Goal: Book appointment/travel/reservation

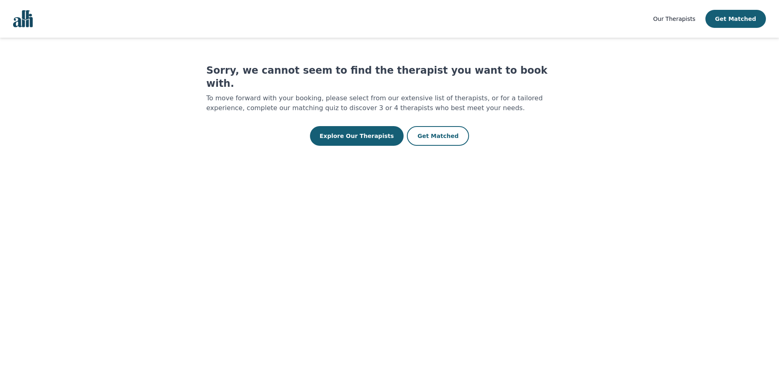
click at [680, 22] on span "Our Therapists" at bounding box center [674, 19] width 42 height 7
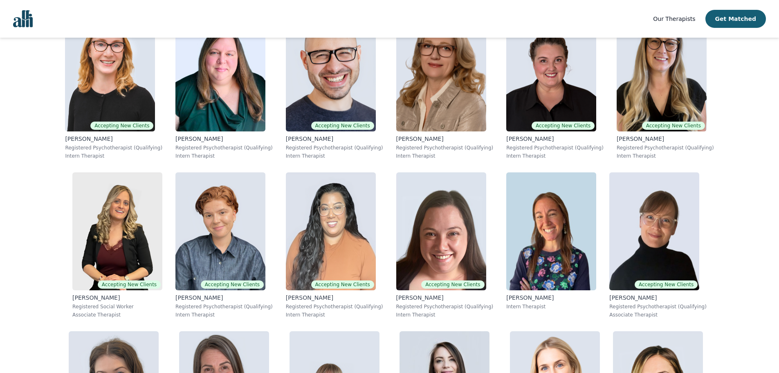
scroll to position [1477, 0]
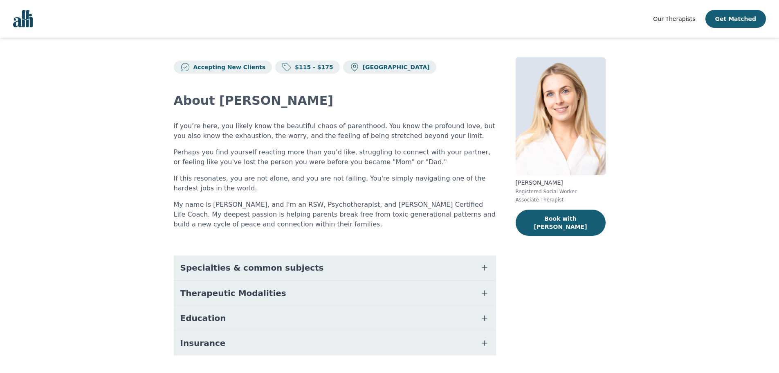
click at [461, 261] on button "Specialties & common subjects" at bounding box center [335, 267] width 322 height 25
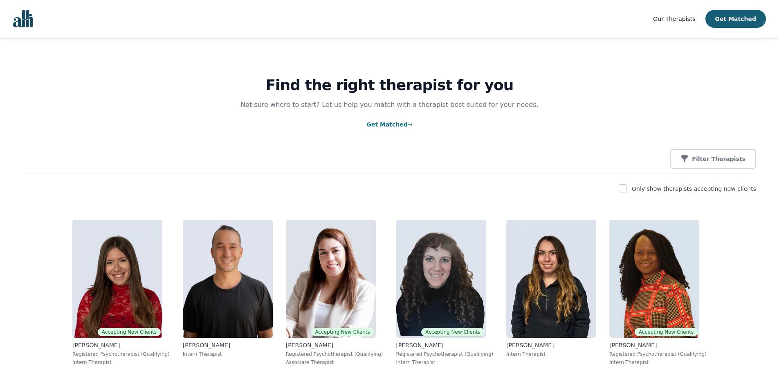
click at [711, 171] on div "Find the right therapist for you Not sure where to start? Let us help you match…" at bounding box center [389, 106] width 733 height 136
click at [711, 157] on p "Filter Therapists" at bounding box center [719, 159] width 54 height 8
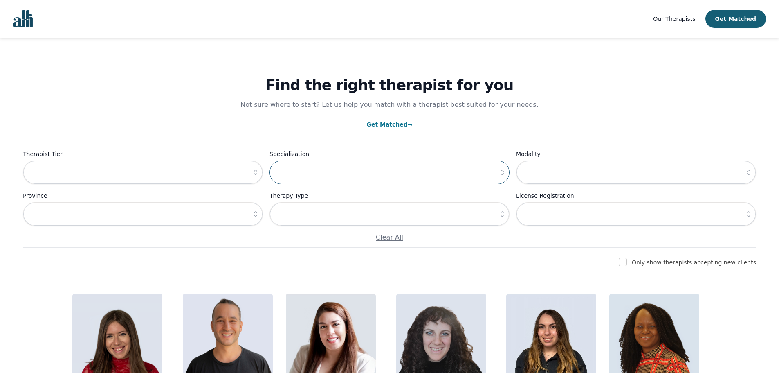
click at [484, 179] on input "text" at bounding box center [390, 172] width 240 height 24
click at [500, 177] on button "button" at bounding box center [502, 172] width 15 height 24
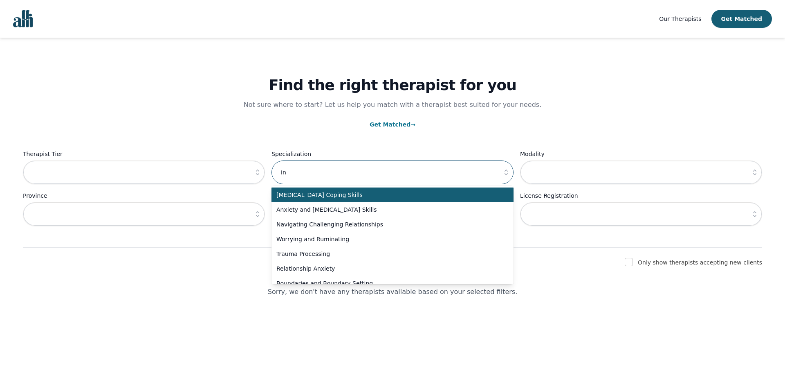
type input "i"
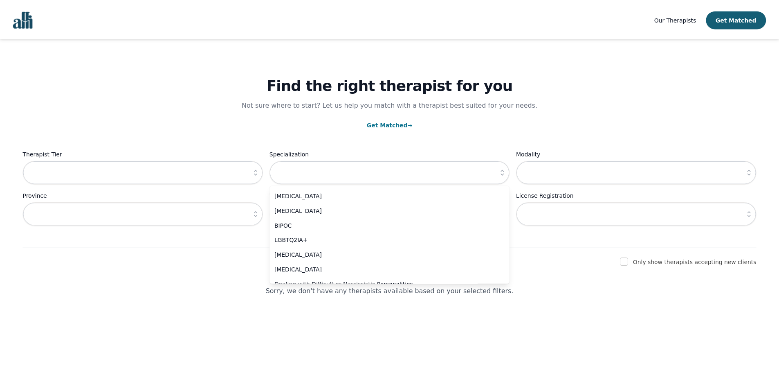
scroll to position [400, 0]
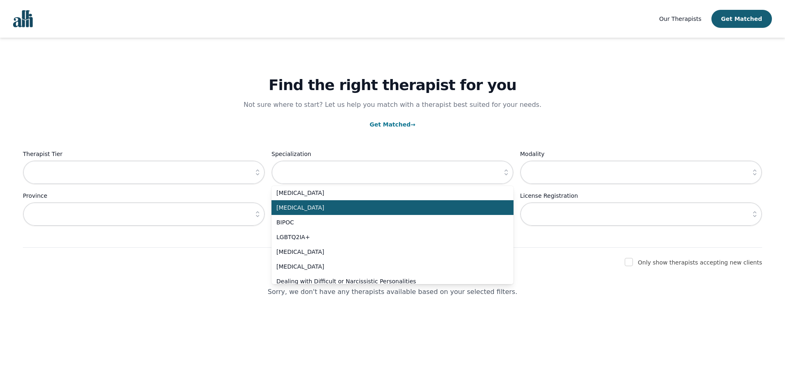
click at [288, 202] on li "[MEDICAL_DATA]" at bounding box center [393, 207] width 242 height 15
type input "[MEDICAL_DATA]"
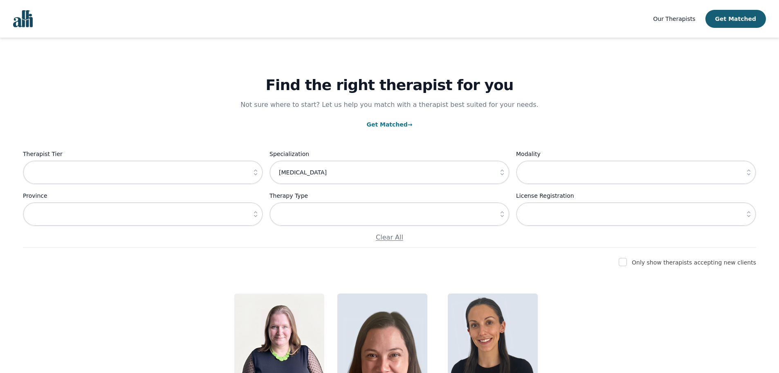
click at [287, 256] on div "Find the right therapist for you Not sure where to start? Let us help you match…" at bounding box center [390, 242] width 760 height 408
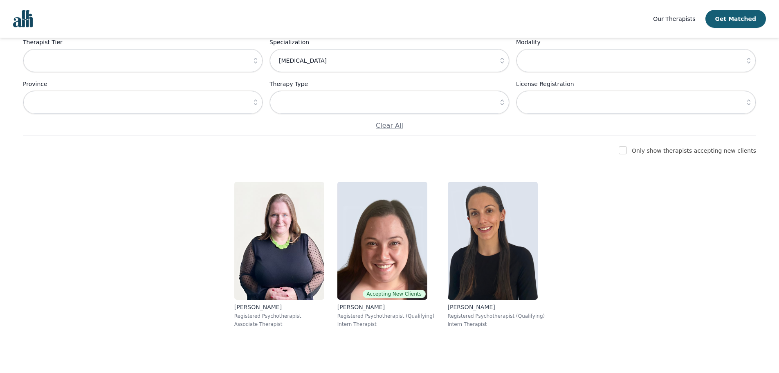
scroll to position [112, 0]
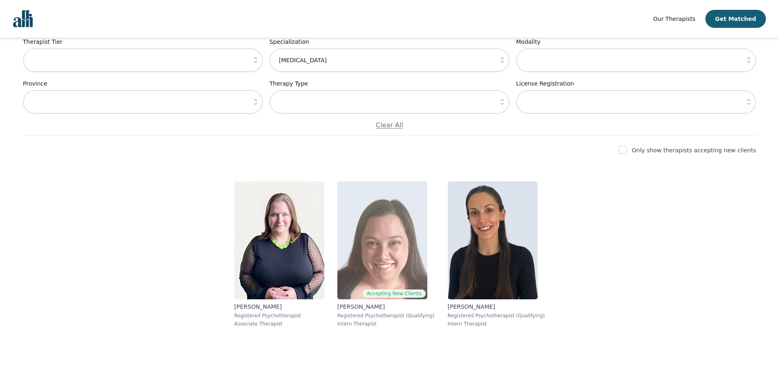
click at [401, 268] on img at bounding box center [382, 240] width 90 height 118
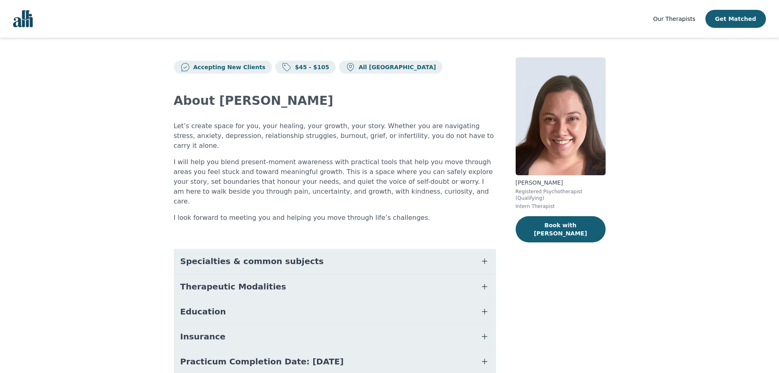
click at [274, 249] on button "Specialties & common subjects" at bounding box center [335, 261] width 322 height 25
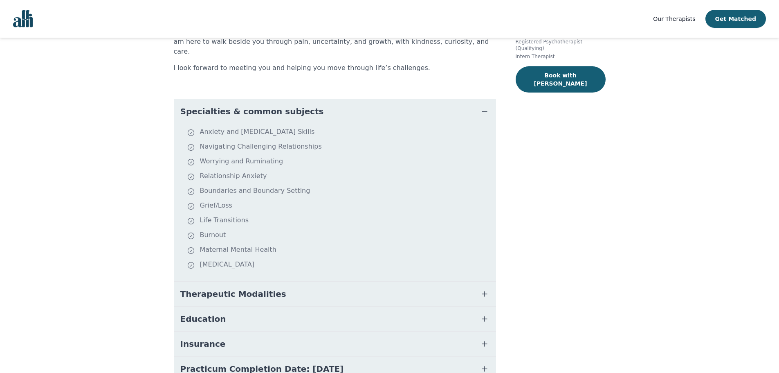
scroll to position [202, 0]
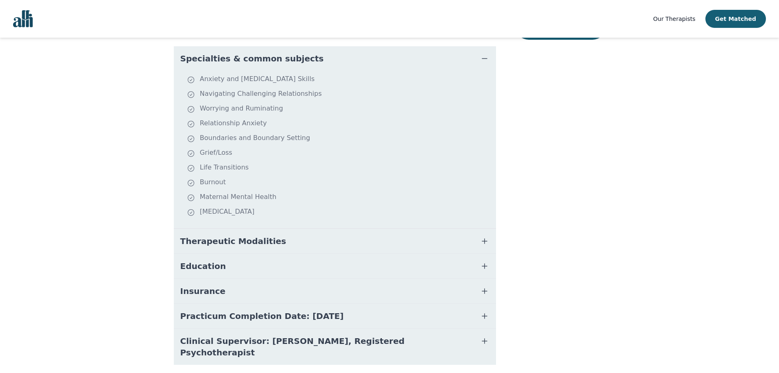
click at [259, 254] on button "Education" at bounding box center [335, 266] width 322 height 25
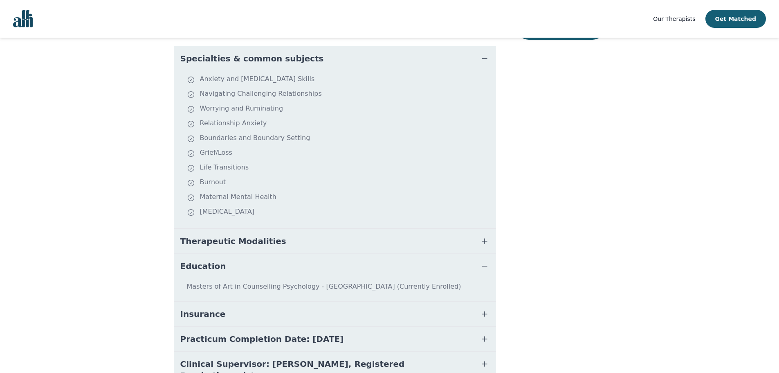
click at [261, 254] on button "Education" at bounding box center [335, 266] width 322 height 25
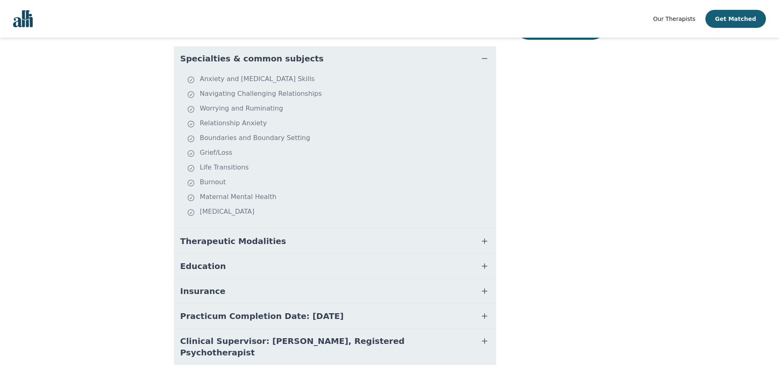
click at [253, 235] on span "Therapeutic Modalities" at bounding box center [233, 240] width 106 height 11
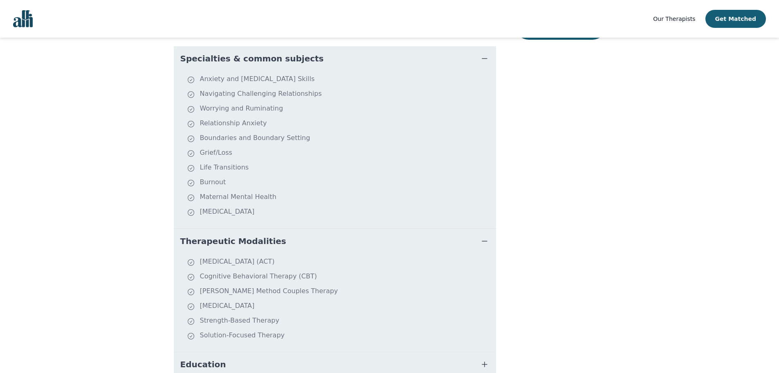
click at [248, 235] on span "Therapeutic Modalities" at bounding box center [233, 240] width 106 height 11
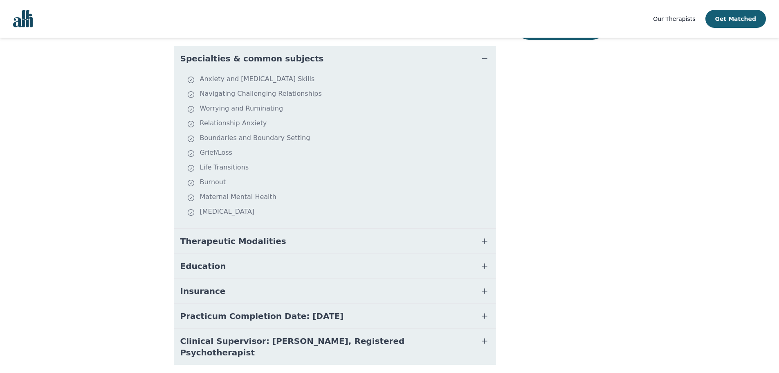
click at [426, 328] on button "Clinical Supervisor: [PERSON_NAME], Registered Psychotherapist" at bounding box center [335, 346] width 322 height 36
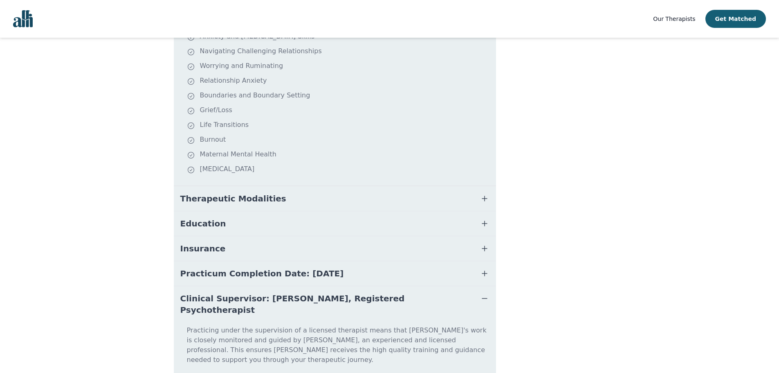
click at [294, 268] on span "Practicum Completion Date: [DATE]" at bounding box center [262, 273] width 164 height 11
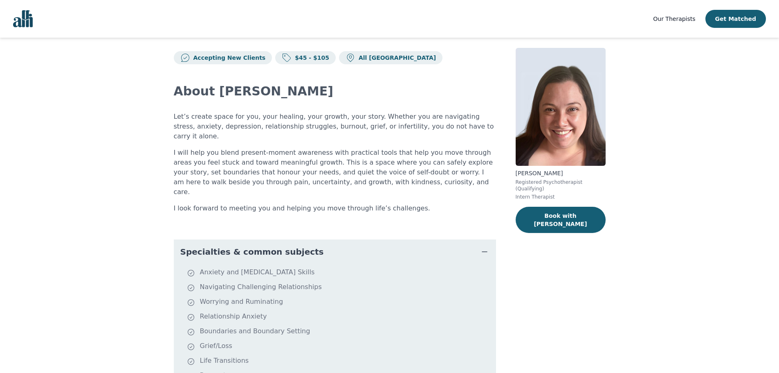
scroll to position [0, 0]
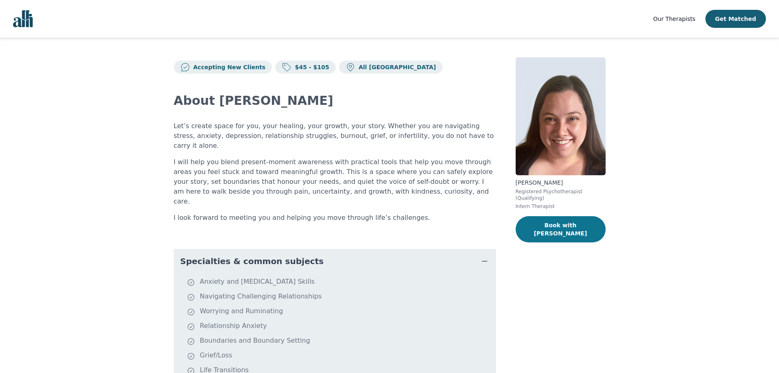
click at [565, 220] on button "Book with [PERSON_NAME]" at bounding box center [561, 229] width 90 height 26
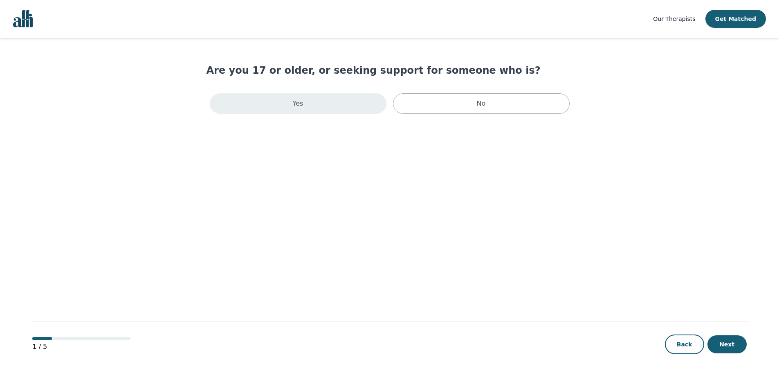
click at [232, 101] on div "Yes" at bounding box center [298, 103] width 177 height 20
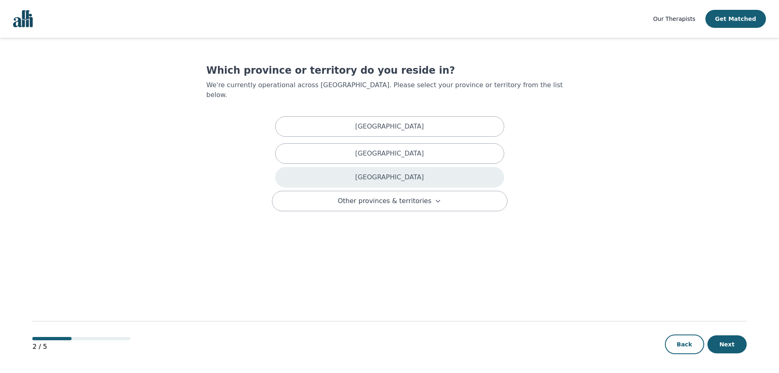
click at [391, 173] on div "[GEOGRAPHIC_DATA]" at bounding box center [389, 177] width 229 height 20
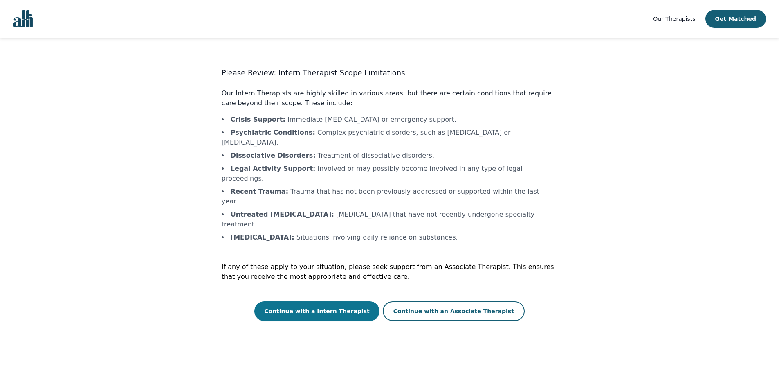
click at [364, 301] on button "Continue with a Intern Therapist" at bounding box center [316, 311] width 125 height 20
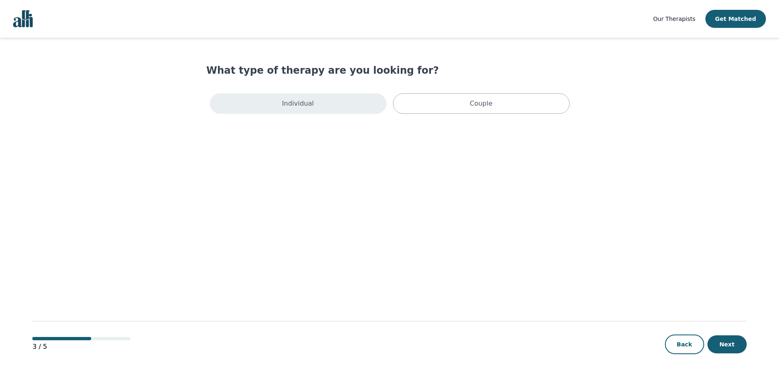
click at [312, 112] on div "Individual" at bounding box center [298, 103] width 177 height 20
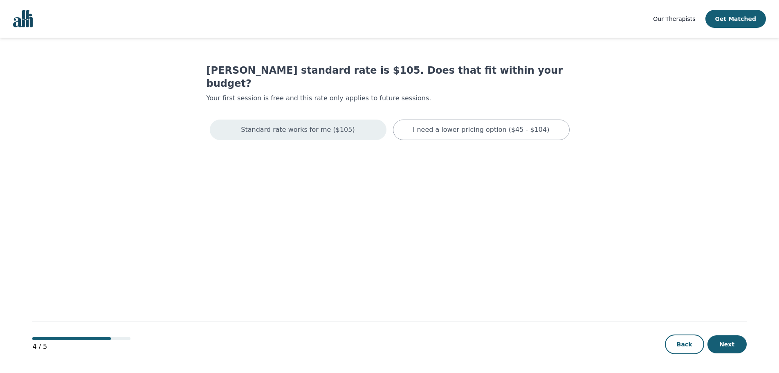
click at [317, 125] on p "Standard rate works for me ($105)" at bounding box center [298, 130] width 114 height 10
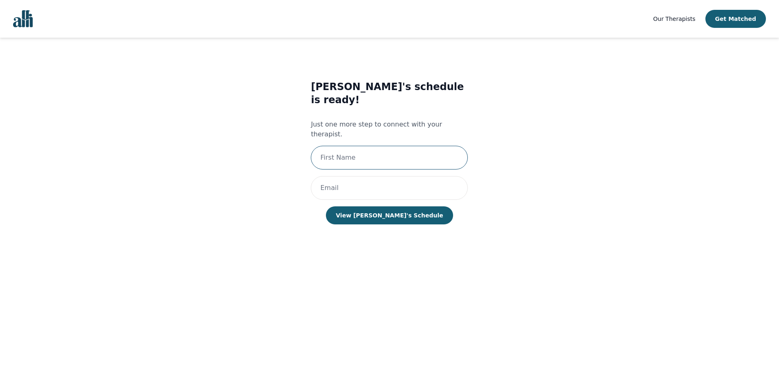
click at [374, 146] on input "text" at bounding box center [389, 158] width 157 height 24
type input "[PERSON_NAME]"
click at [365, 176] on input "email" at bounding box center [389, 188] width 157 height 24
type input "[EMAIL_ADDRESS][DOMAIN_NAME]"
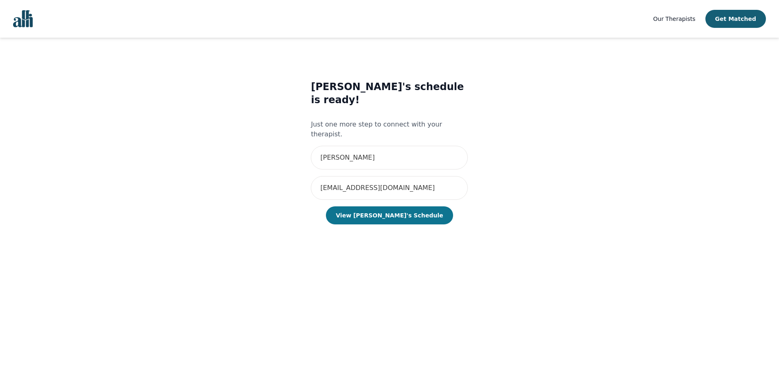
click at [370, 206] on button "View [PERSON_NAME]'s Schedule" at bounding box center [389, 215] width 127 height 18
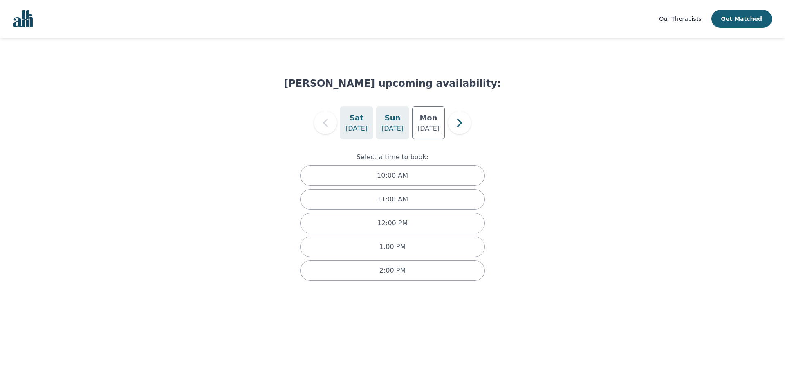
click at [394, 122] on h5 "Sun" at bounding box center [393, 117] width 16 height 11
click at [431, 119] on h5 "Mon" at bounding box center [429, 117] width 18 height 11
click at [342, 135] on div "[DATE]" at bounding box center [353, 122] width 33 height 33
click at [385, 118] on div "[DATE]" at bounding box center [392, 122] width 33 height 33
click at [413, 116] on div "[DATE]" at bounding box center [428, 122] width 33 height 33
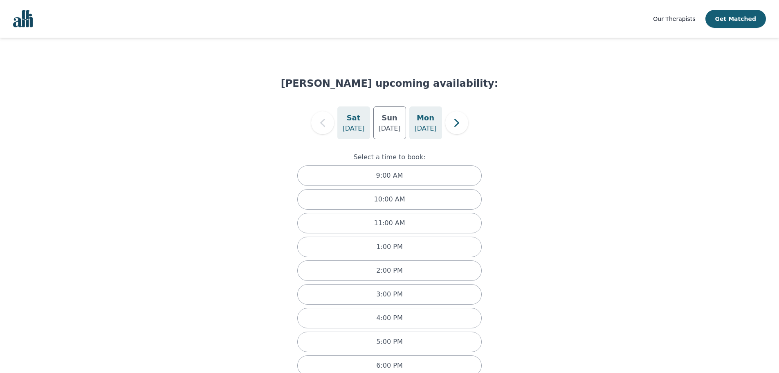
click at [351, 123] on h5 "Sat" at bounding box center [354, 117] width 14 height 11
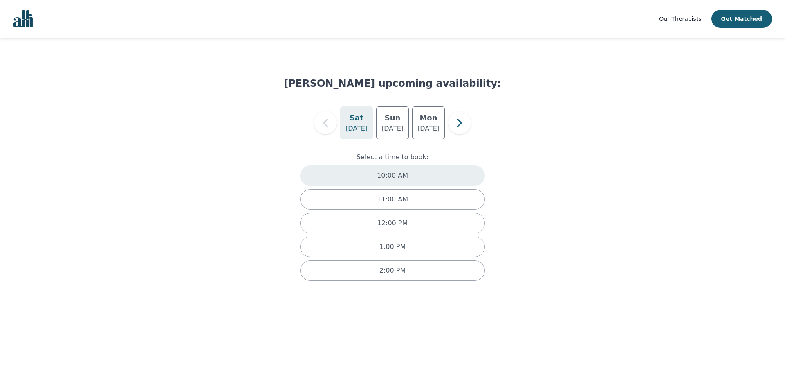
click at [401, 175] on p "10:00 AM" at bounding box center [392, 176] width 31 height 10
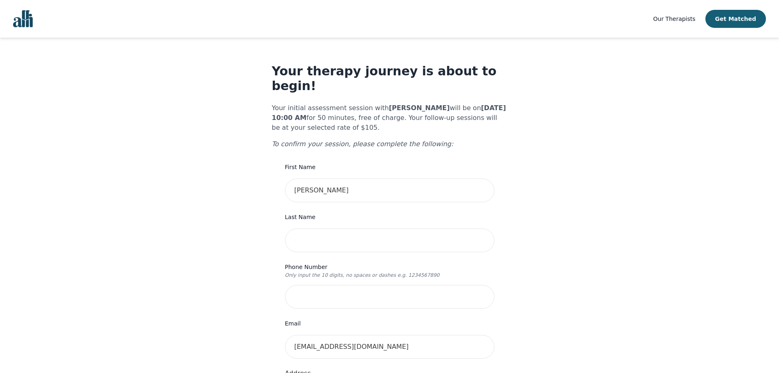
click at [387, 231] on input "text" at bounding box center [389, 240] width 209 height 24
type input "[PERSON_NAME]"
click at [342, 285] on input "tel" at bounding box center [389, 297] width 209 height 24
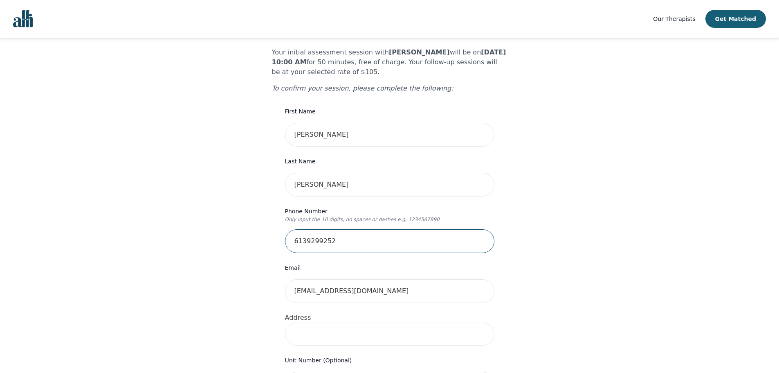
scroll to position [109, 0]
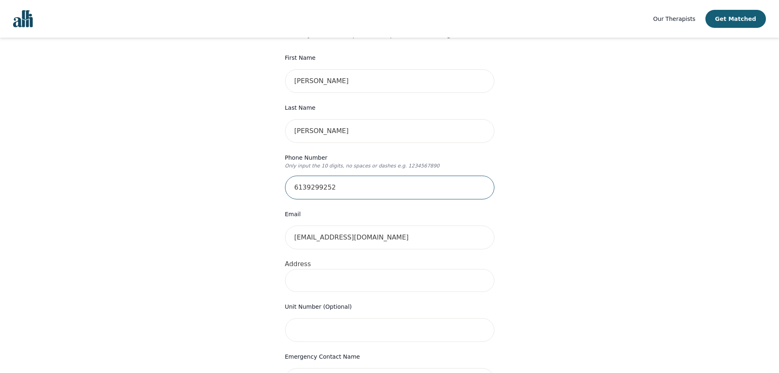
type input "6139299252"
click at [338, 269] on input at bounding box center [389, 280] width 209 height 23
type input "[STREET_ADDRESS]"
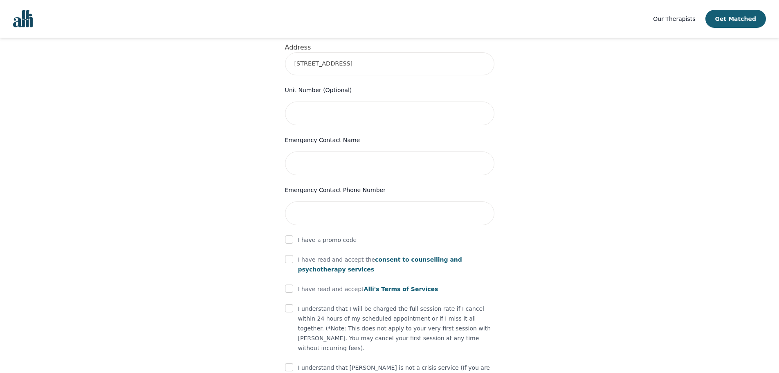
scroll to position [327, 0]
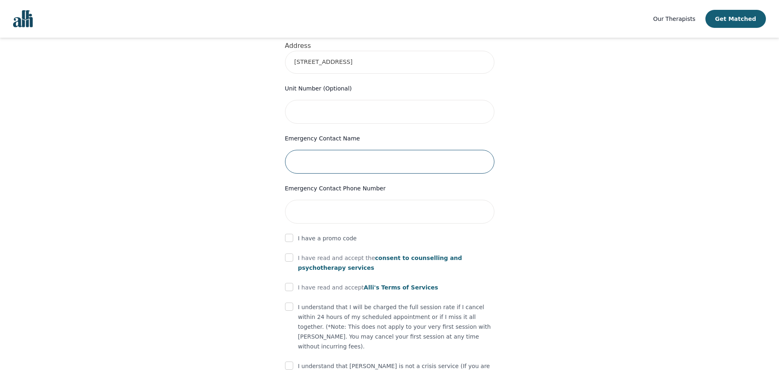
click at [340, 153] on input "text" at bounding box center [389, 162] width 209 height 24
type input "M"
type input "a"
type input "[PERSON_NAME]"
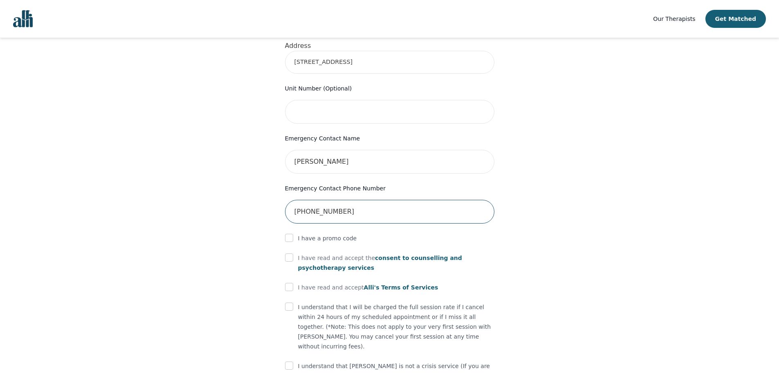
type input "[PHONE_NUMBER]"
click at [291, 253] on div at bounding box center [289, 258] width 8 height 10
click at [289, 235] on form "First Name [PERSON_NAME] Last Name [PERSON_NAME] Phone Number Only input the 10…" at bounding box center [389, 126] width 209 height 583
click at [289, 253] on input "checkbox" at bounding box center [289, 257] width 8 height 8
checkbox input "true"
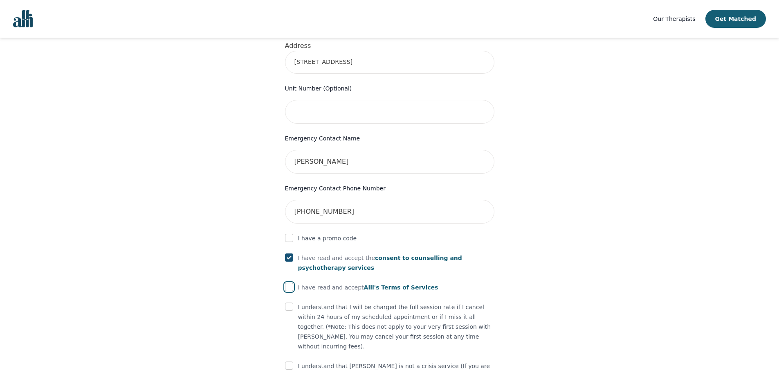
click at [290, 283] on input "checkbox" at bounding box center [289, 287] width 8 height 8
checkbox input "true"
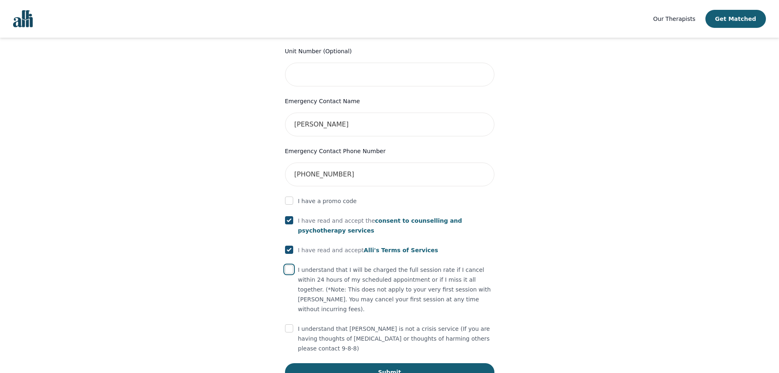
click at [286, 265] on input "checkbox" at bounding box center [289, 269] width 8 height 8
checkbox input "true"
click at [287, 324] on input "checkbox" at bounding box center [289, 328] width 8 height 8
checkbox input "true"
click at [333, 363] on button "Submit" at bounding box center [389, 372] width 209 height 18
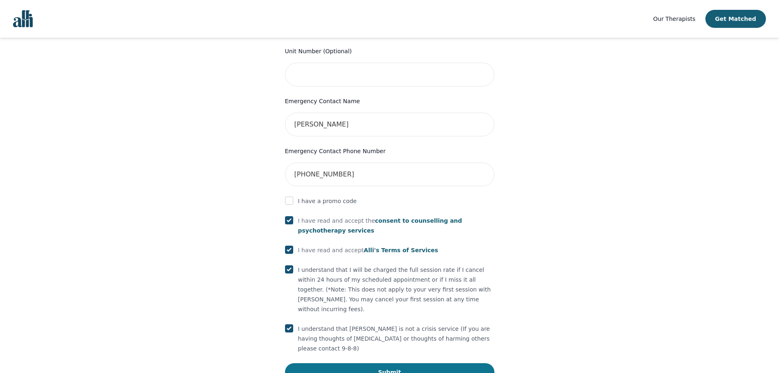
click at [390, 363] on button "Submit" at bounding box center [389, 372] width 209 height 18
click at [398, 363] on button "Submit" at bounding box center [389, 372] width 209 height 18
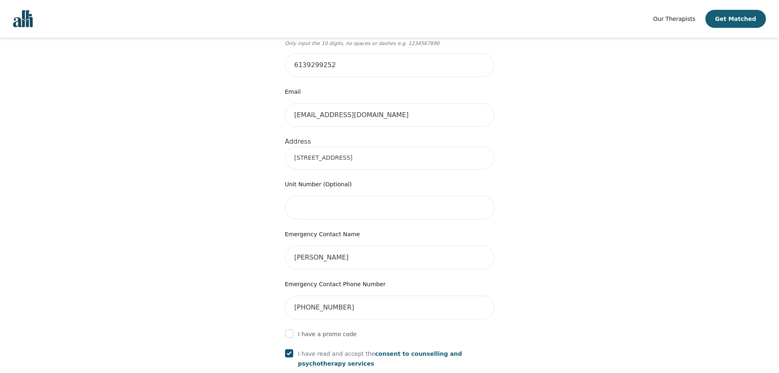
scroll to position [232, 0]
click at [362, 146] on input "[STREET_ADDRESS]" at bounding box center [389, 157] width 209 height 23
click at [650, 166] on div "Your therapy journey is about to begin! Your initial assessment session with [P…" at bounding box center [390, 188] width 760 height 765
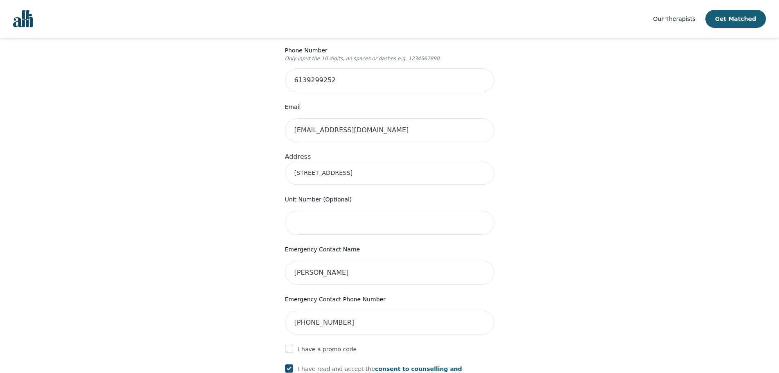
scroll to position [218, 0]
click at [301, 209] on input "text" at bounding box center [389, 221] width 209 height 24
click at [345, 243] on div "Emergency Contact Name [PERSON_NAME]" at bounding box center [389, 263] width 209 height 40
click at [340, 160] on input "[STREET_ADDRESS]" at bounding box center [389, 171] width 209 height 23
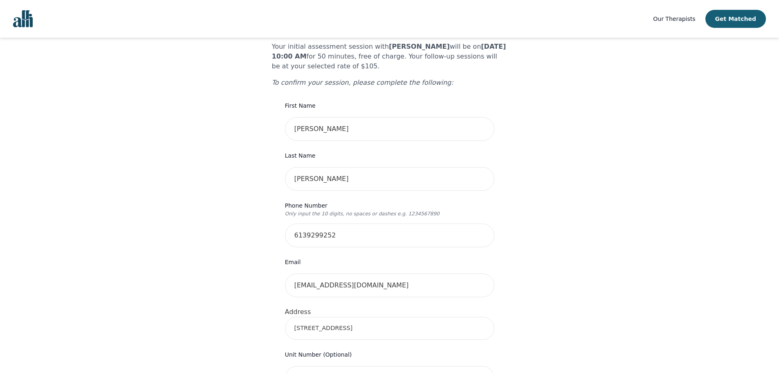
scroll to position [0, 0]
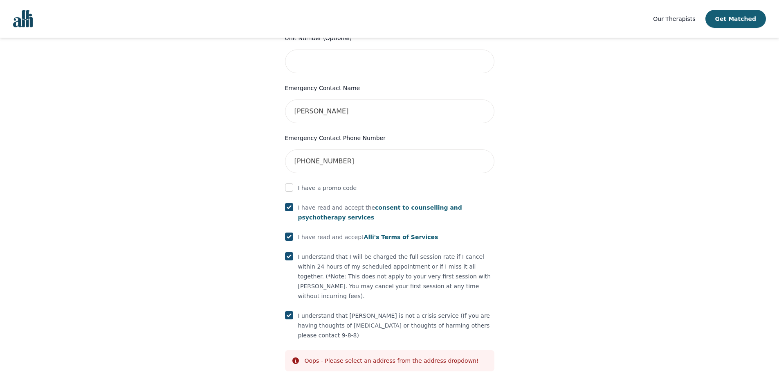
scroll to position [396, 0]
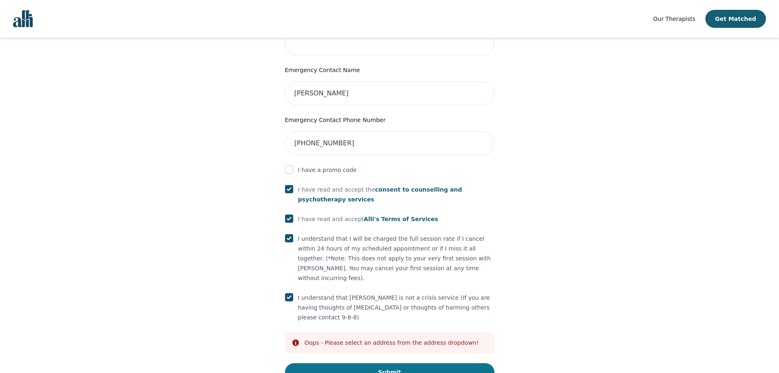
click at [407, 363] on button "Submit" at bounding box center [389, 372] width 209 height 18
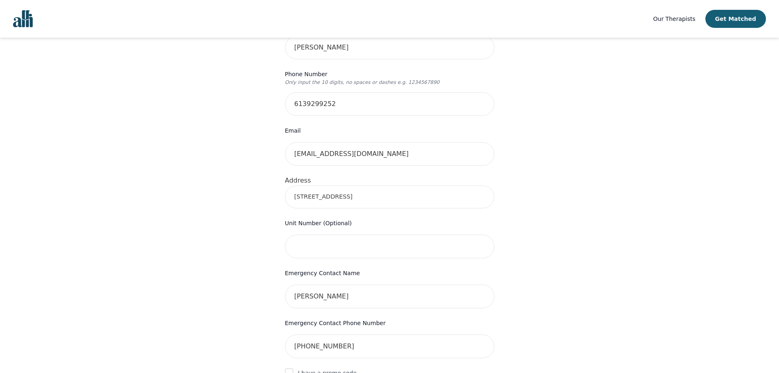
scroll to position [178, 0]
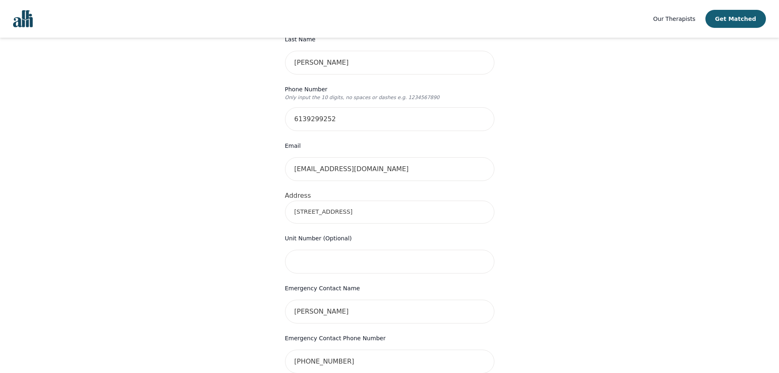
drag, startPoint x: 365, startPoint y: 194, endPoint x: 171, endPoint y: 188, distance: 194.0
click at [171, 188] on div "Your therapy journey is about to begin! Your initial assessment session with [P…" at bounding box center [390, 242] width 760 height 765
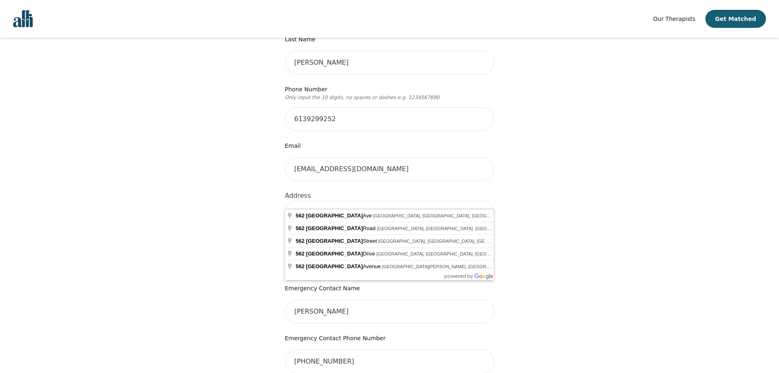
type input "[STREET_ADDRESS]"
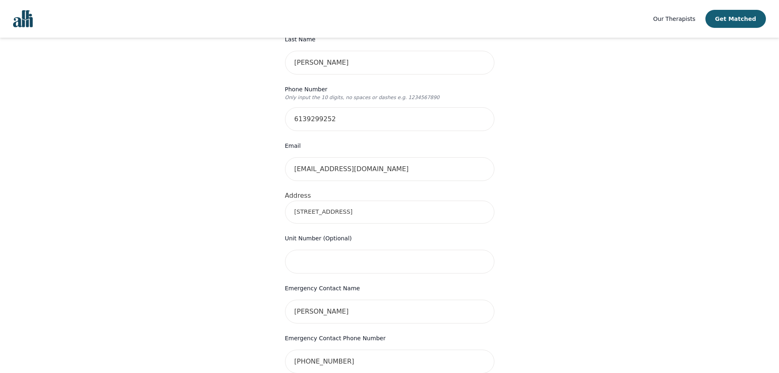
click at [612, 254] on div "Your therapy journey is about to begin! Your initial assessment session with [P…" at bounding box center [390, 242] width 760 height 765
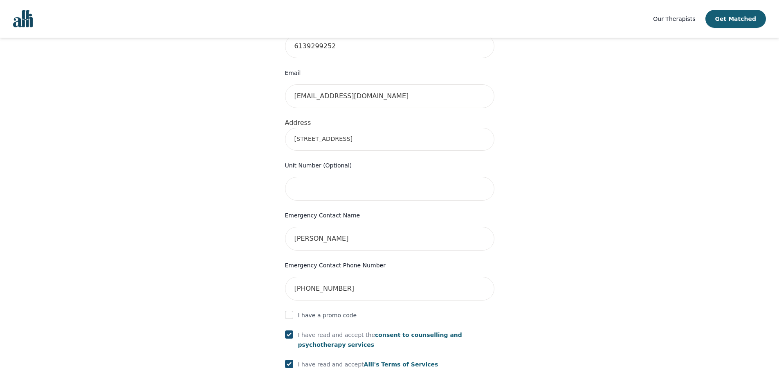
scroll to position [396, 0]
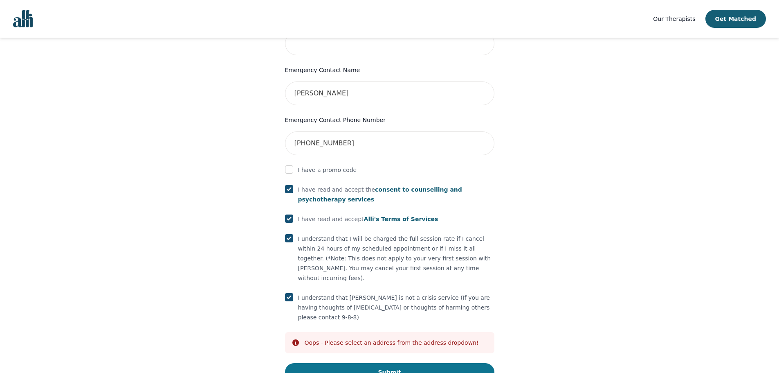
click at [378, 363] on button "Submit" at bounding box center [389, 372] width 209 height 18
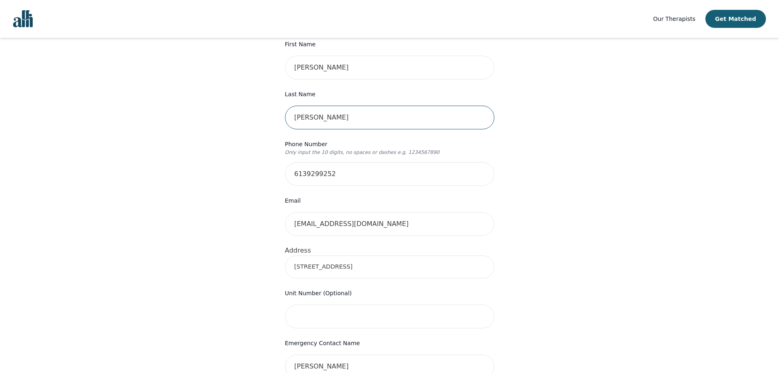
click at [315, 106] on input "[PERSON_NAME]" at bounding box center [389, 118] width 209 height 24
drag, startPoint x: 319, startPoint y: 104, endPoint x: 223, endPoint y: 99, distance: 96.7
click at [223, 99] on div "Your therapy journey is about to begin! Your initial assessment session with [P…" at bounding box center [390, 297] width 760 height 765
type input "[PERSON_NAME]"
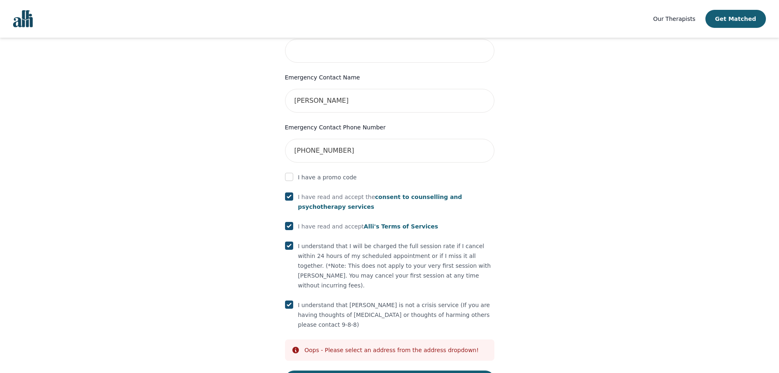
scroll to position [396, 0]
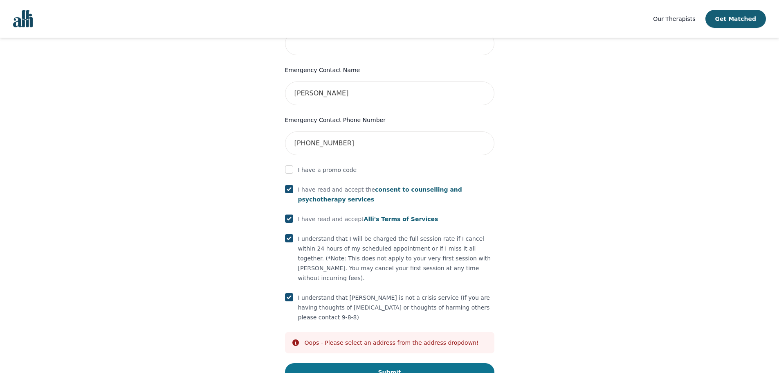
click at [389, 363] on button "Submit" at bounding box center [389, 372] width 209 height 18
click at [625, 173] on div "Your therapy journey is about to begin! Your initial assessment session with [P…" at bounding box center [390, 24] width 760 height 765
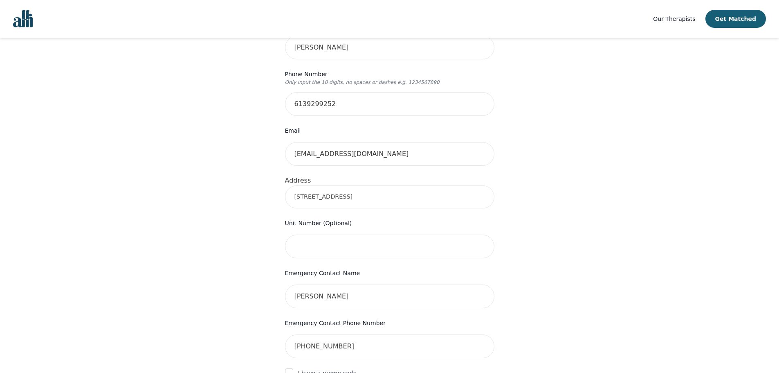
scroll to position [178, 0]
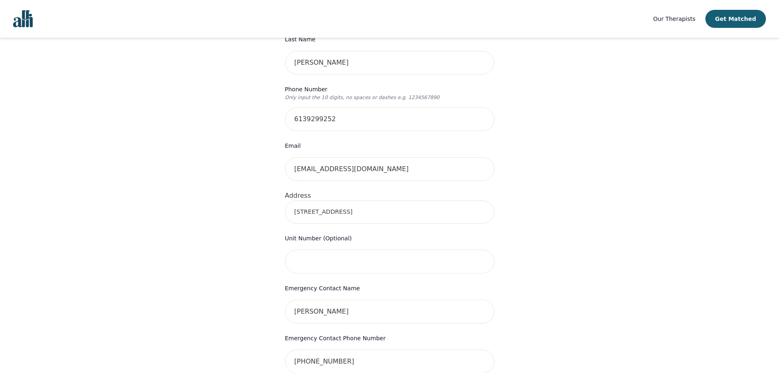
click at [352, 200] on input "[STREET_ADDRESS]" at bounding box center [389, 211] width 209 height 23
click at [235, 190] on div "Your therapy journey is about to begin! Your initial assessment session with [P…" at bounding box center [390, 242] width 760 height 765
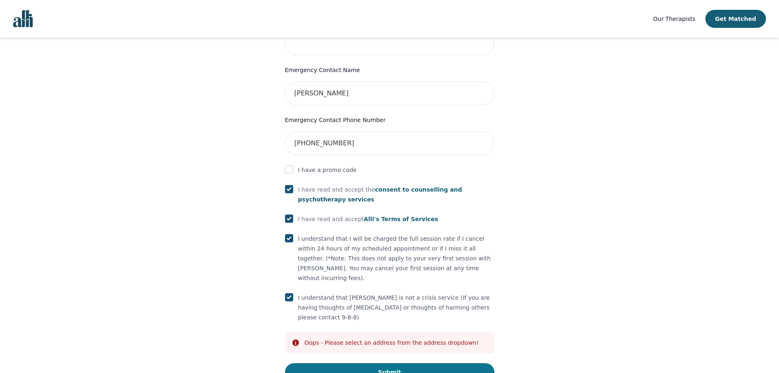
click at [385, 363] on button "Submit" at bounding box center [389, 372] width 209 height 18
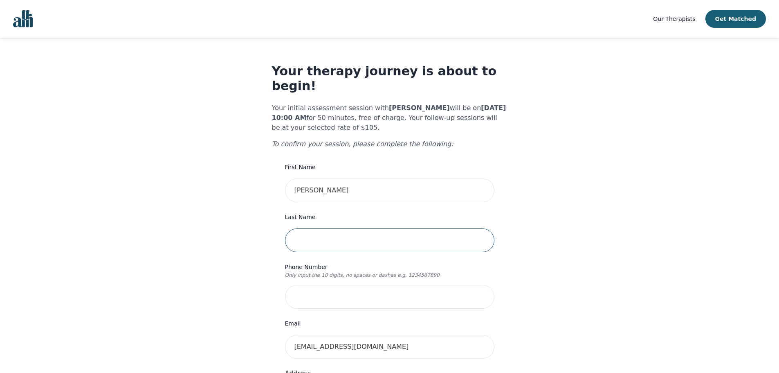
click at [342, 228] on input "text" at bounding box center [389, 240] width 209 height 24
type input "[PERSON_NAME]"
type input "6139299252"
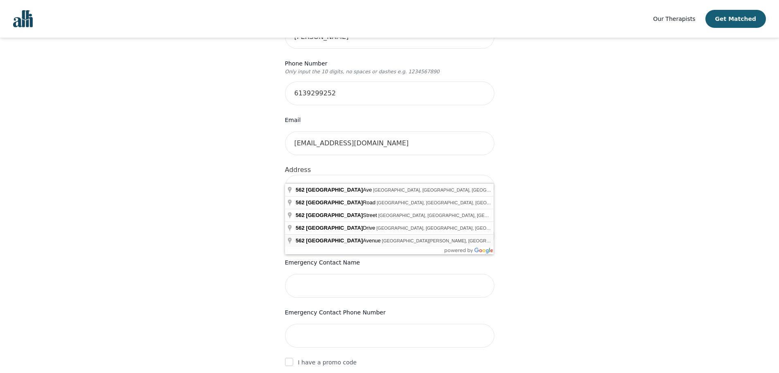
scroll to position [232, 0]
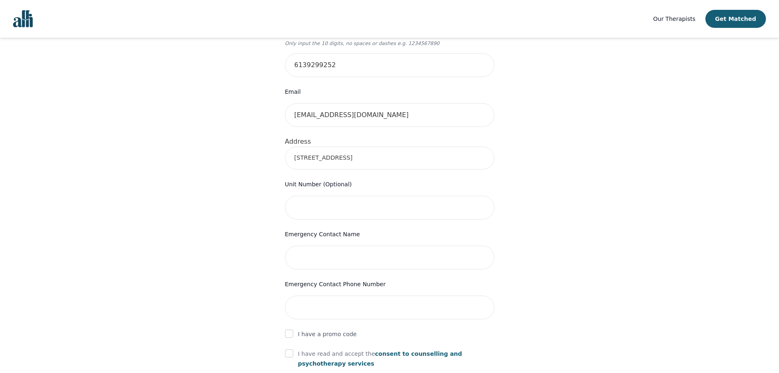
type input "[STREET_ADDRESS]"
